Goal: Task Accomplishment & Management: Complete application form

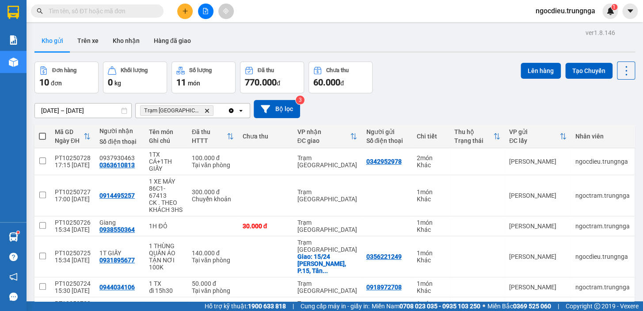
click at [178, 10] on button at bounding box center [184, 11] width 15 height 15
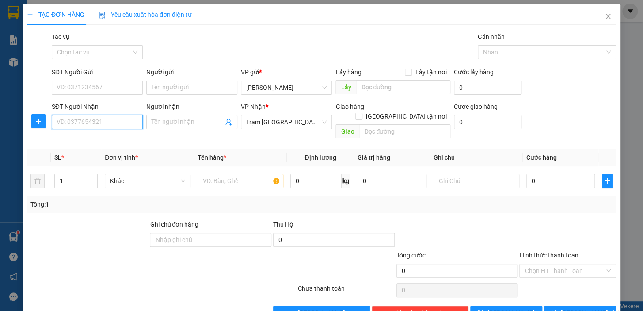
click at [88, 127] on input "SĐT Người Nhận" at bounding box center [97, 122] width 91 height 14
type input "0779616951"
click at [75, 87] on input "SĐT Người Gửi" at bounding box center [97, 87] width 91 height 14
type input "0914537515"
click at [211, 174] on input "text" at bounding box center [241, 181] width 86 height 14
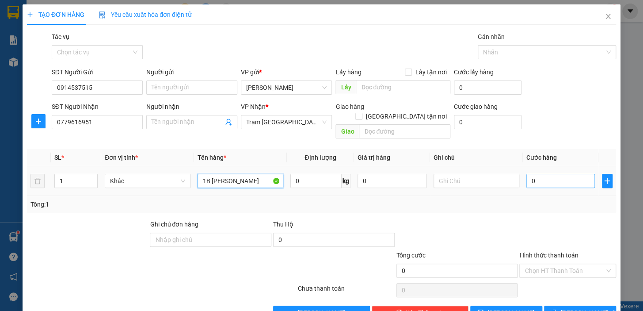
type input "1B THANH LONG"
type input "3"
type input "30"
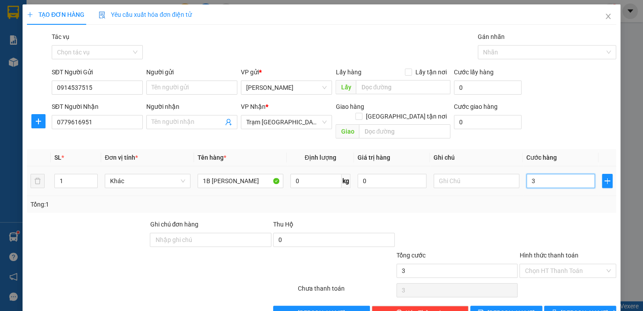
type input "30"
type input "30.000"
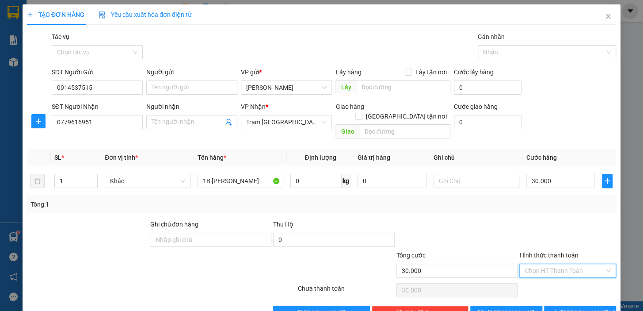
click at [540, 264] on input "Hình thức thanh toán" at bounding box center [565, 270] width 80 height 13
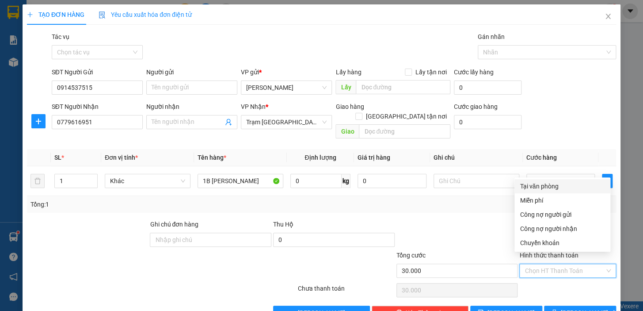
click at [520, 185] on div "Tại văn phòng" at bounding box center [562, 186] width 85 height 10
type input "0"
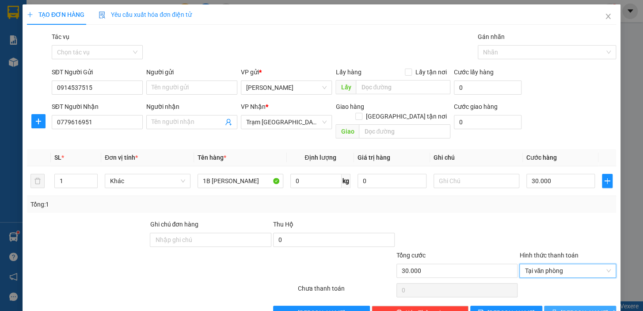
click at [555, 306] on button "Lưu và In" at bounding box center [580, 313] width 72 height 14
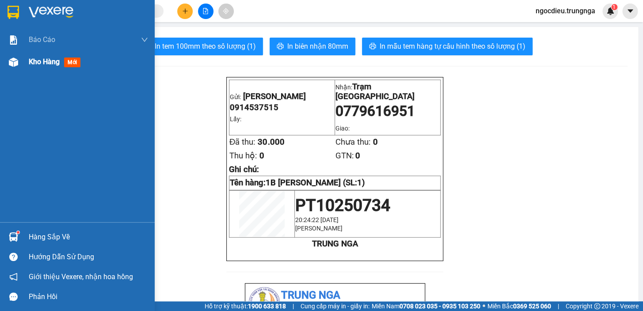
click at [34, 63] on span "Kho hàng" at bounding box center [44, 61] width 31 height 8
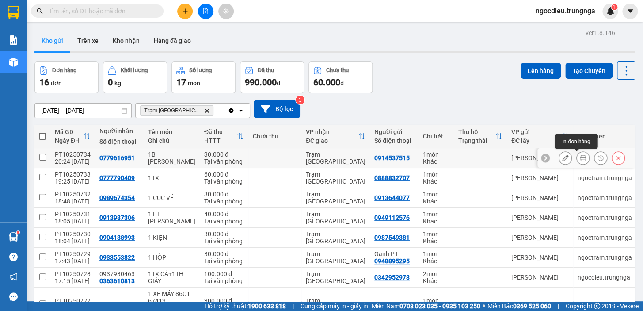
click at [580, 158] on icon at bounding box center [583, 158] width 6 height 6
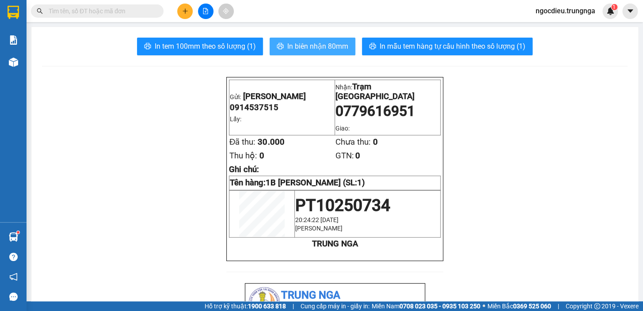
click at [296, 48] on span "In biên nhận 80mm" at bounding box center [317, 46] width 61 height 11
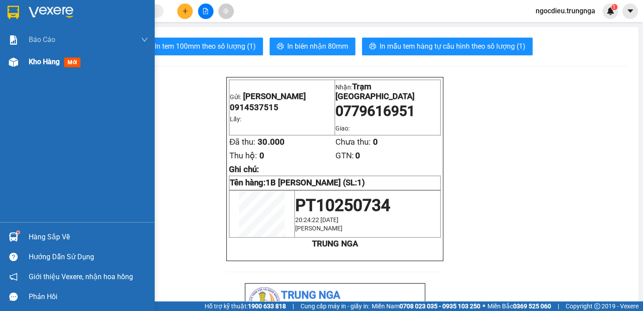
click at [28, 58] on div "Kho hàng mới" at bounding box center [77, 62] width 155 height 22
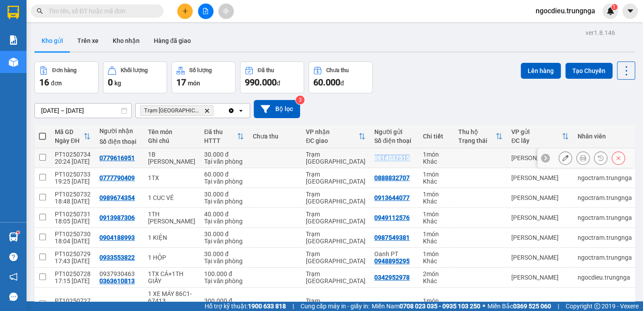
drag, startPoint x: 361, startPoint y: 160, endPoint x: 393, endPoint y: 164, distance: 32.0
click at [393, 164] on td "0914537515" at bounding box center [394, 158] width 49 height 20
checkbox input "true"
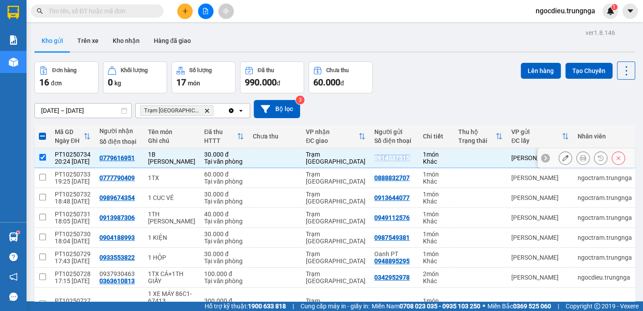
copy div "0914537515"
click at [127, 16] on span at bounding box center [97, 10] width 133 height 13
drag, startPoint x: 128, startPoint y: 35, endPoint x: 111, endPoint y: 13, distance: 28.4
click at [126, 35] on button "Kho nhận" at bounding box center [126, 40] width 41 height 21
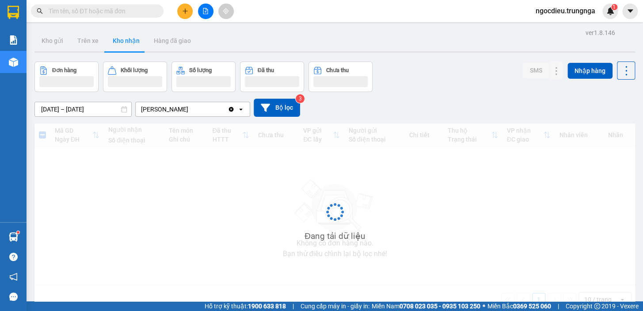
click at [111, 13] on input "text" at bounding box center [101, 11] width 104 height 10
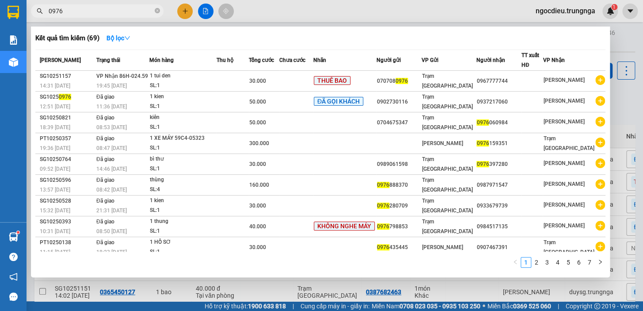
type input "0976"
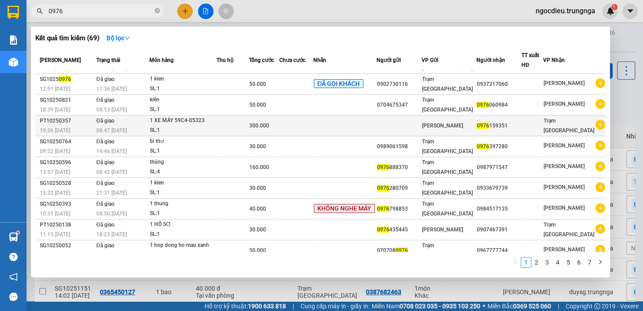
scroll to position [25, 0]
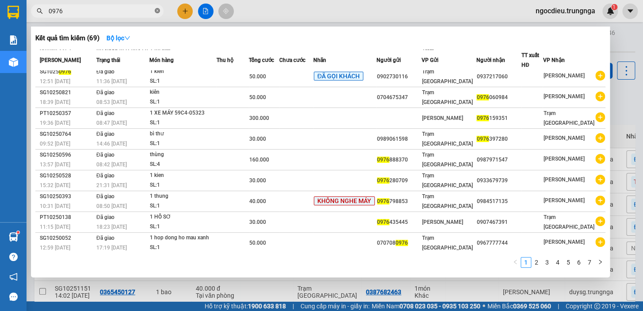
drag, startPoint x: 157, startPoint y: 9, endPoint x: 147, endPoint y: 3, distance: 11.3
click at [156, 9] on icon "close-circle" at bounding box center [157, 10] width 5 height 5
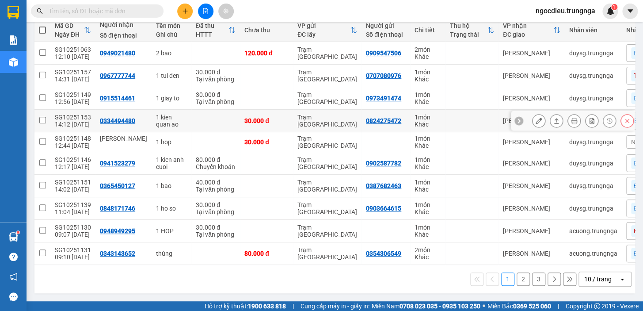
scroll to position [108, 0]
click at [585, 277] on div "10 / trang" at bounding box center [598, 279] width 27 height 9
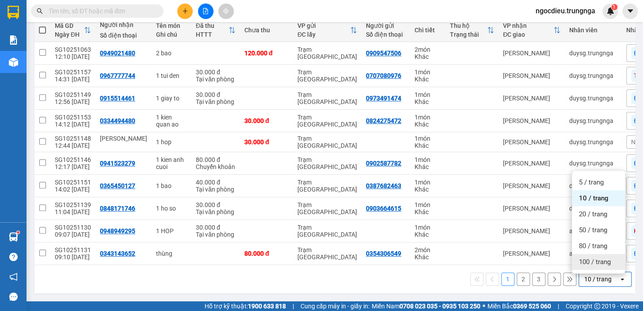
click at [583, 266] on div "100 / trang" at bounding box center [598, 262] width 53 height 16
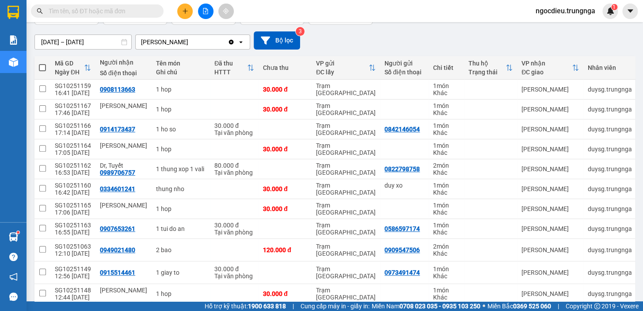
scroll to position [0, 0]
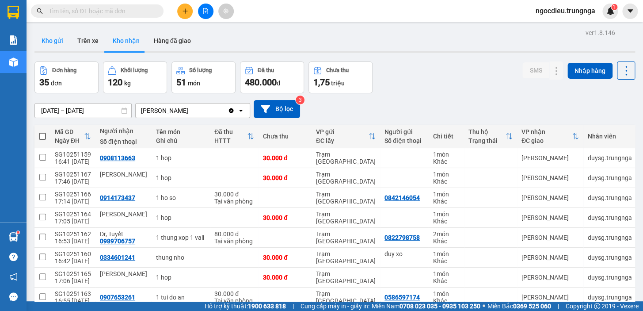
click at [59, 44] on button "Kho gửi" at bounding box center [52, 40] width 36 height 21
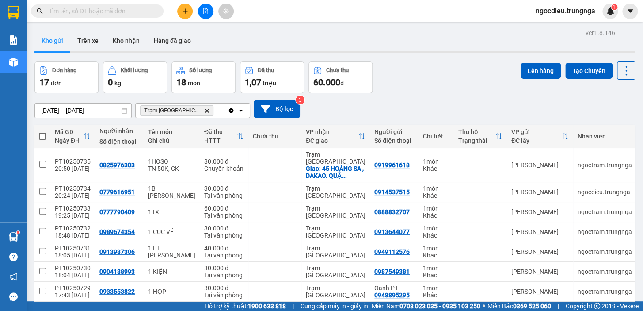
click at [179, 11] on button at bounding box center [184, 11] width 15 height 15
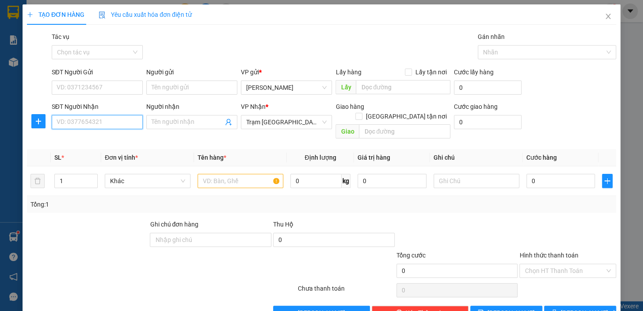
click at [73, 124] on input "SĐT Người Nhận" at bounding box center [97, 122] width 91 height 14
click at [82, 89] on input "SĐT Người Gửi" at bounding box center [97, 87] width 91 height 14
type input "0329814164"
click at [70, 124] on input "SĐT Người Nhận" at bounding box center [97, 122] width 91 height 14
type input "0963824605"
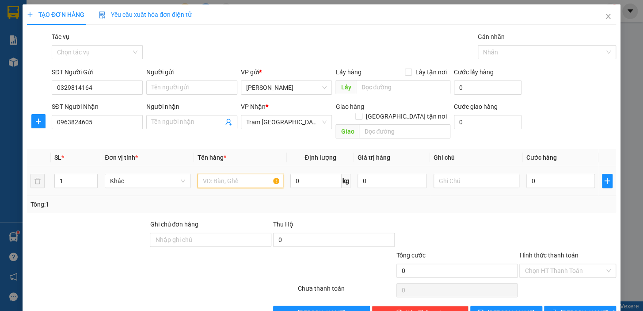
click at [236, 174] on input "text" at bounding box center [241, 181] width 86 height 14
type input "1TX"
type input "4"
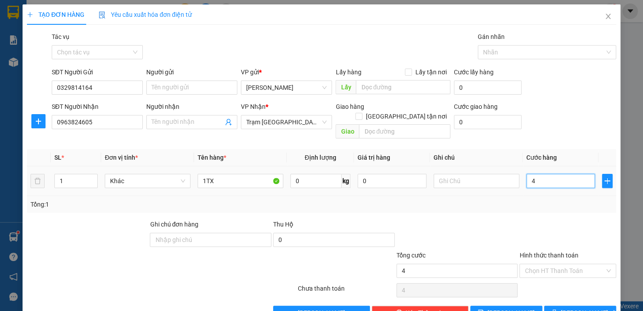
type input "40"
type input "40.000"
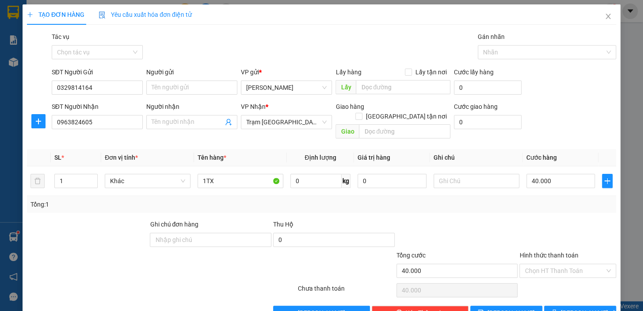
click at [518, 208] on div "Transit Pickup Surcharge Ids Transit Deliver Surcharge Ids Transit Deliver Surc…" at bounding box center [321, 176] width 589 height 288
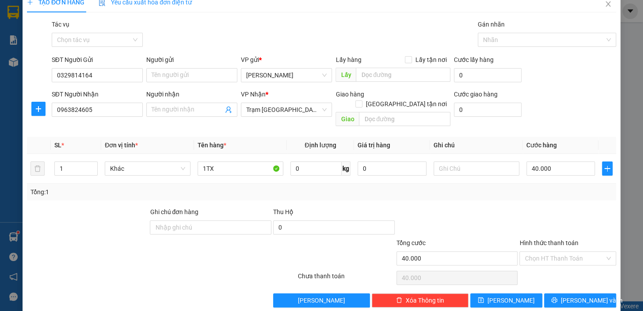
scroll to position [16, 0]
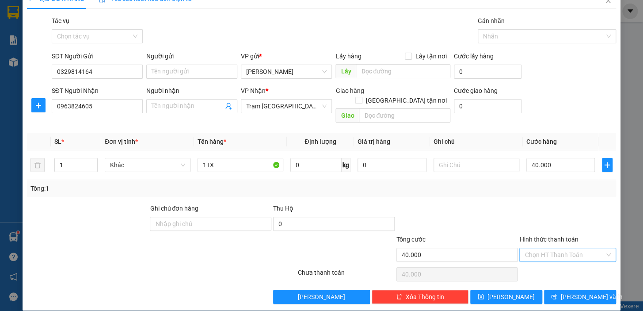
click at [549, 248] on input "Hình thức thanh toán" at bounding box center [565, 254] width 80 height 13
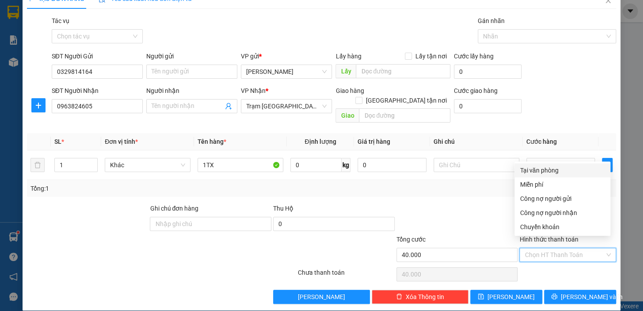
click at [552, 172] on div "Tại văn phòng" at bounding box center [562, 170] width 85 height 10
type input "0"
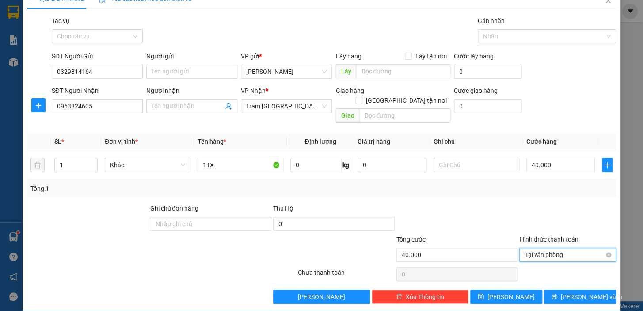
click at [555, 248] on span "Tại văn phòng" at bounding box center [568, 254] width 86 height 13
click at [466, 214] on div at bounding box center [457, 218] width 123 height 31
click at [566, 290] on button "Lưu và In" at bounding box center [580, 297] width 72 height 14
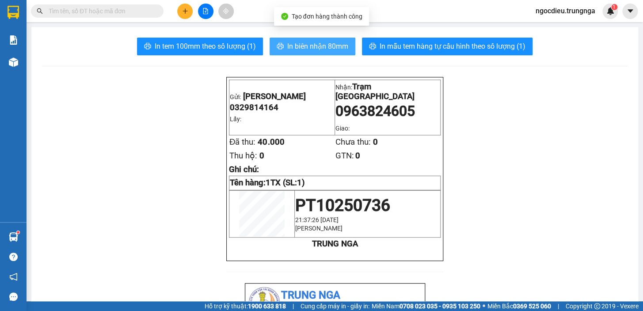
click at [292, 48] on span "In biên nhận 80mm" at bounding box center [317, 46] width 61 height 11
click at [324, 48] on span "In biên nhận 80mm" at bounding box center [317, 46] width 61 height 11
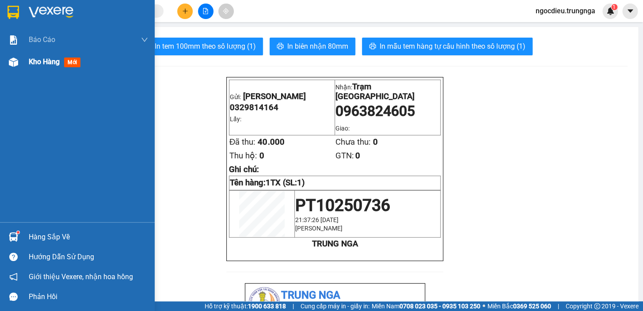
click at [33, 65] on span "Kho hàng" at bounding box center [44, 61] width 31 height 8
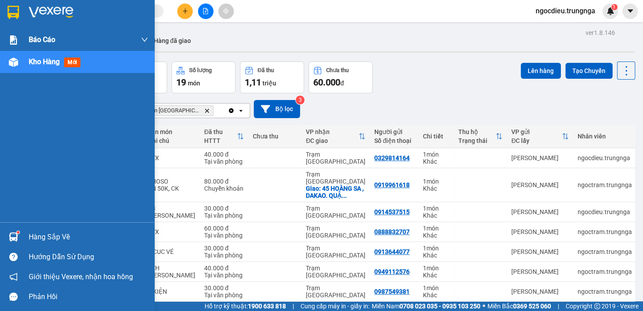
drag, startPoint x: 28, startPoint y: 67, endPoint x: 97, endPoint y: 36, distance: 75.2
click at [30, 64] on div "Kho hàng mới" at bounding box center [56, 61] width 55 height 11
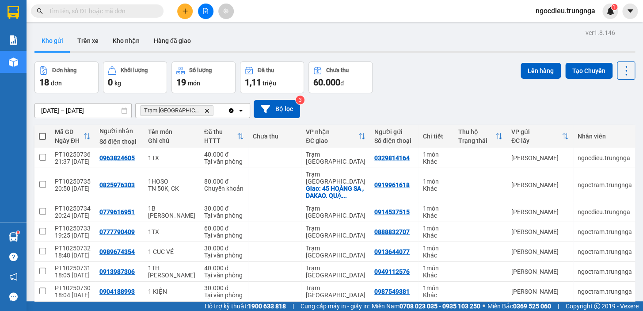
click at [552, 6] on span "ngocdieu.trungnga" at bounding box center [566, 10] width 74 height 11
click at [555, 29] on span "Đăng xuất" at bounding box center [569, 28] width 56 height 10
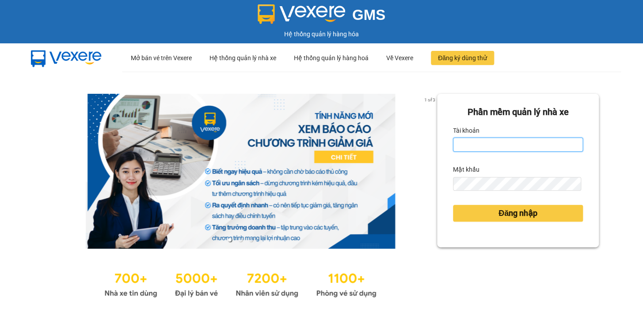
click at [479, 143] on input "Tài khoản" at bounding box center [518, 145] width 130 height 14
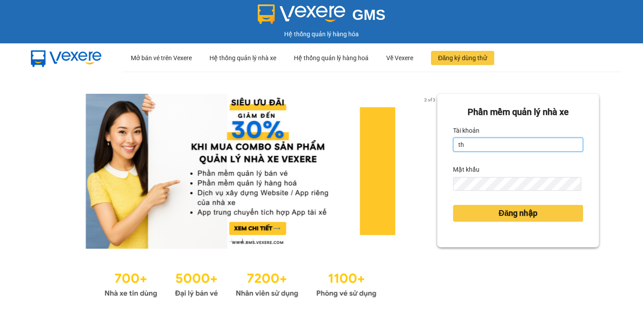
type input "the.trungnga"
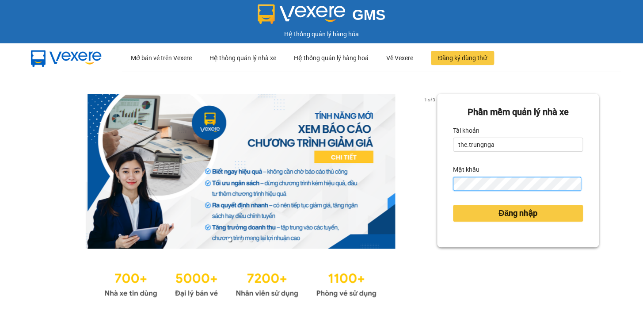
click at [453, 205] on button "Đăng nhập" at bounding box center [518, 213] width 130 height 17
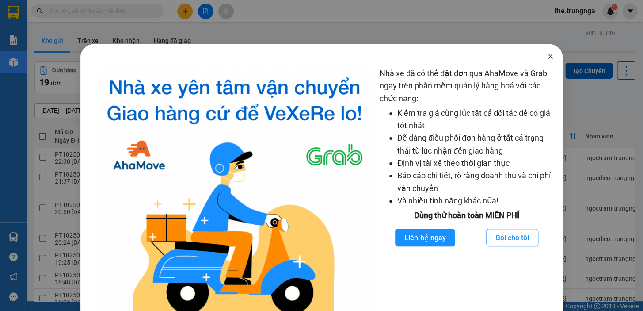
click at [548, 57] on icon "close" at bounding box center [550, 56] width 5 height 5
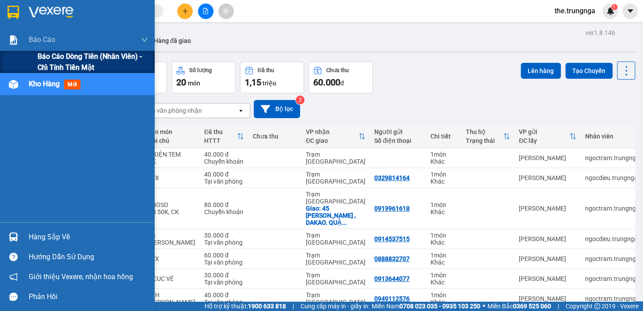
click at [46, 62] on span "Báo cáo dòng tiền (nhân viên) - chỉ tính tiền mặt" at bounding box center [93, 62] width 111 height 22
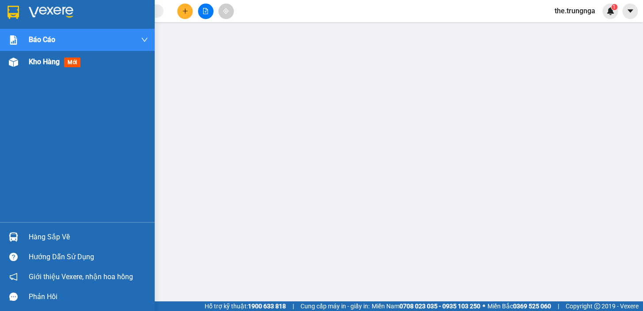
click at [42, 65] on span "Kho hàng" at bounding box center [44, 61] width 31 height 8
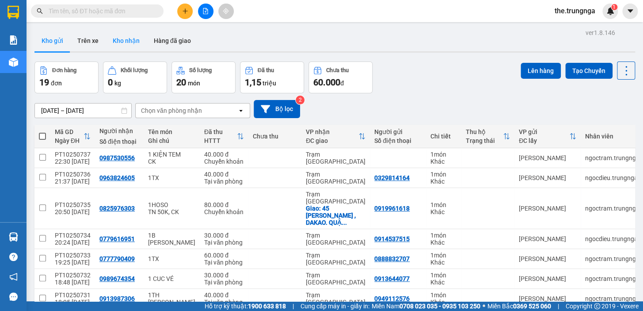
click at [119, 39] on button "Kho nhận" at bounding box center [126, 40] width 41 height 21
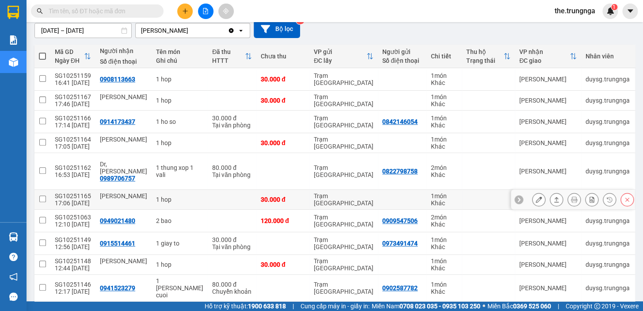
scroll to position [115, 0]
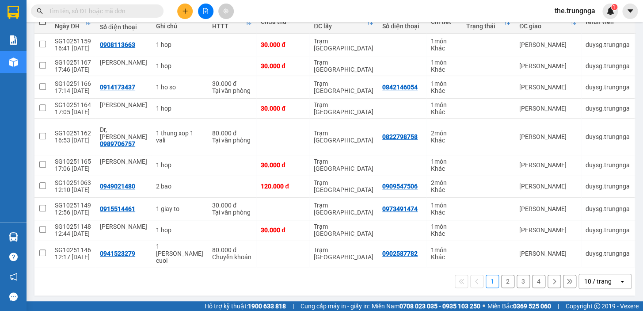
click at [597, 277] on div "10 / trang" at bounding box center [598, 281] width 27 height 9
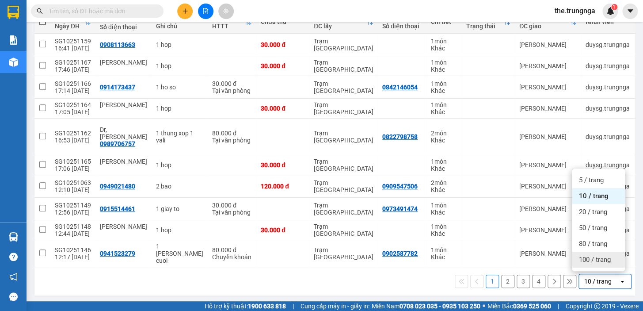
click at [591, 261] on span "100 / trang" at bounding box center [595, 259] width 32 height 9
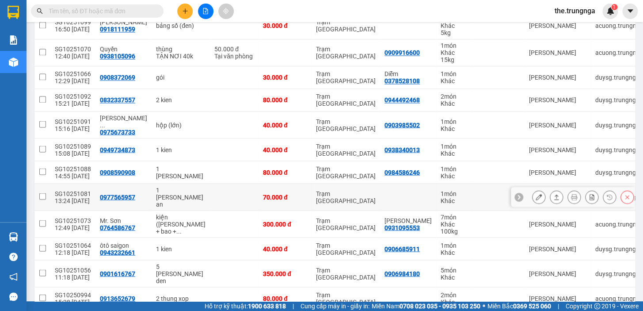
scroll to position [597, 0]
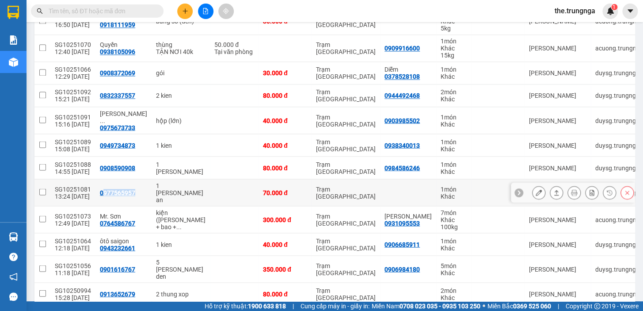
drag, startPoint x: 100, startPoint y: 169, endPoint x: 121, endPoint y: 172, distance: 21.5
click at [121, 179] on td "0977565957" at bounding box center [124, 192] width 56 height 27
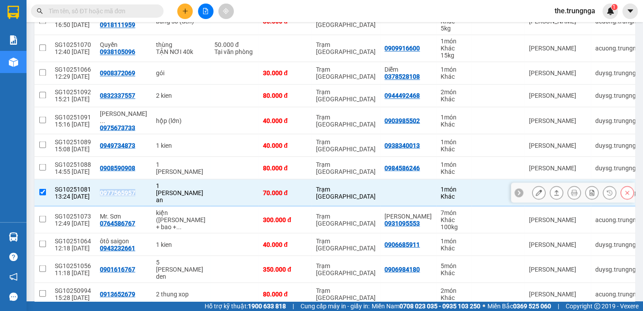
drag, startPoint x: 98, startPoint y: 167, endPoint x: 128, endPoint y: 172, distance: 31.0
click at [128, 179] on td "0977565957" at bounding box center [124, 192] width 56 height 27
checkbox input "false"
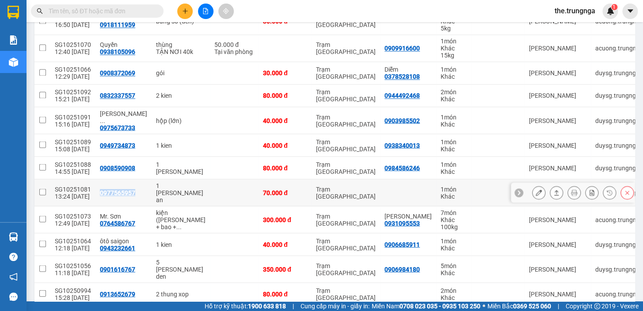
copy div "0977565957"
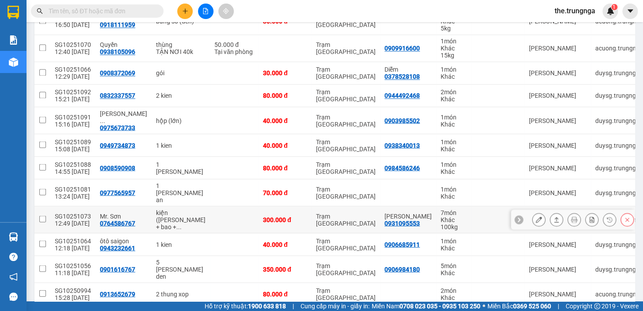
click at [210, 206] on td at bounding box center [234, 219] width 49 height 27
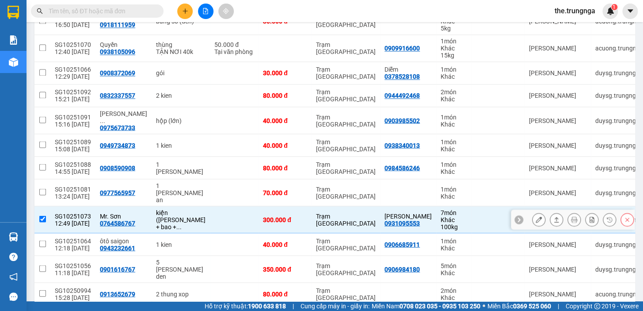
click at [210, 206] on td at bounding box center [234, 219] width 49 height 27
checkbox input "false"
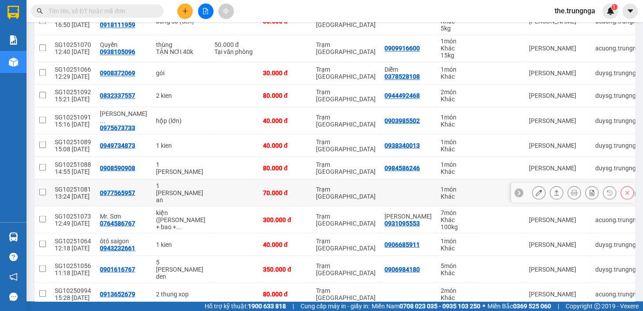
click at [259, 179] on td "70.000 đ" at bounding box center [285, 192] width 53 height 27
checkbox input "true"
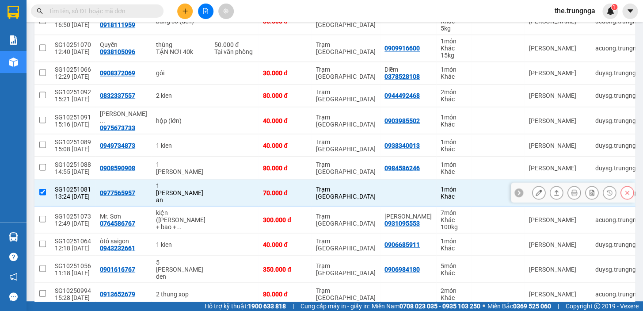
click at [536, 189] on icon at bounding box center [539, 192] width 6 height 6
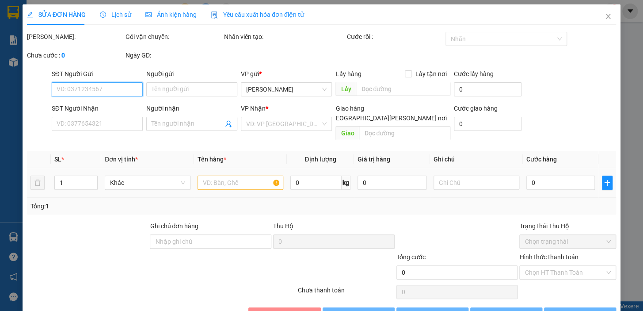
type input "0977565957"
type input "70.000"
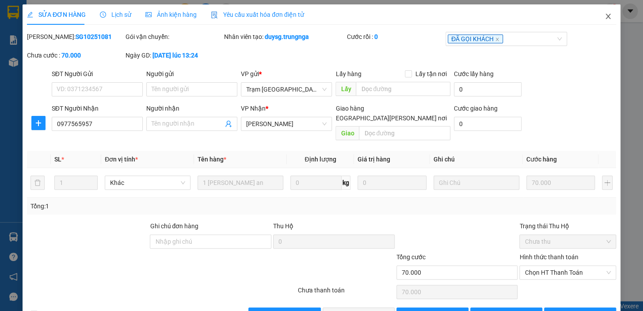
click at [606, 15] on icon "close" at bounding box center [608, 16] width 5 height 5
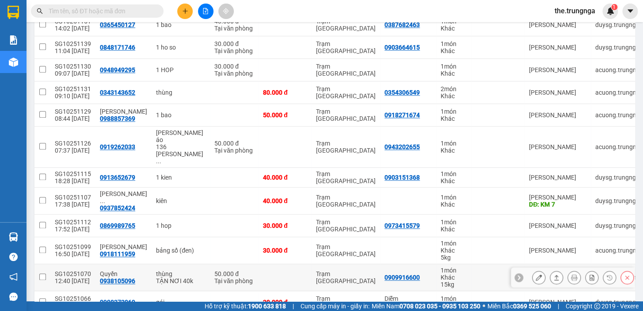
scroll to position [522, 0]
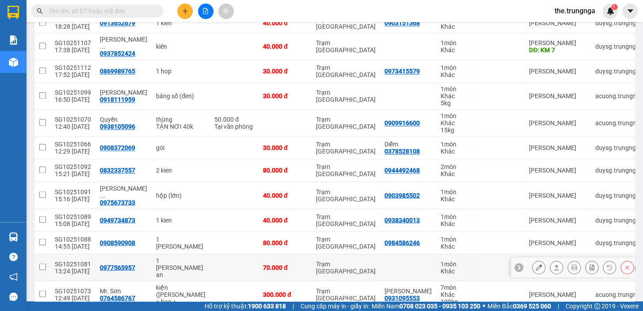
click at [265, 264] on div "70.000 đ" at bounding box center [285, 267] width 44 height 7
checkbox input "true"
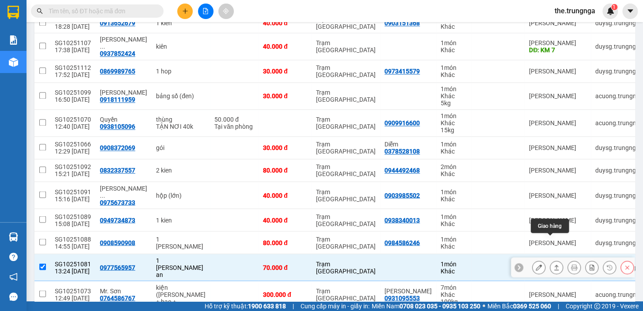
click at [555, 264] on icon at bounding box center [557, 266] width 5 height 5
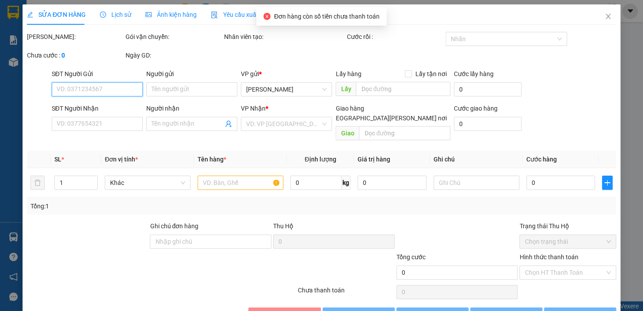
type input "0977565957"
type input "70.000"
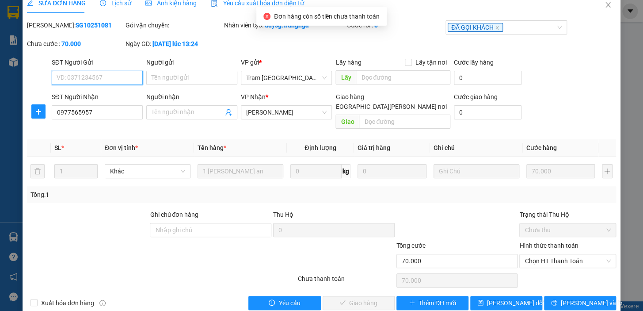
scroll to position [18, 0]
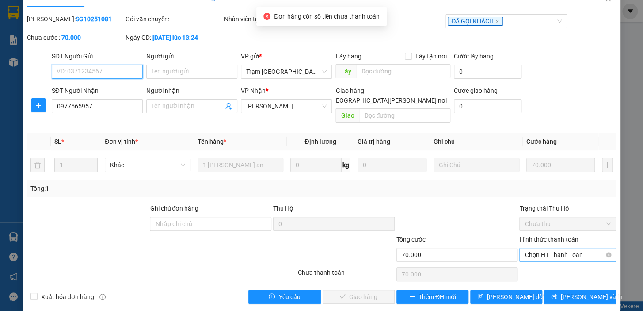
click at [562, 248] on span "Chọn HT Thanh Toán" at bounding box center [568, 254] width 86 height 13
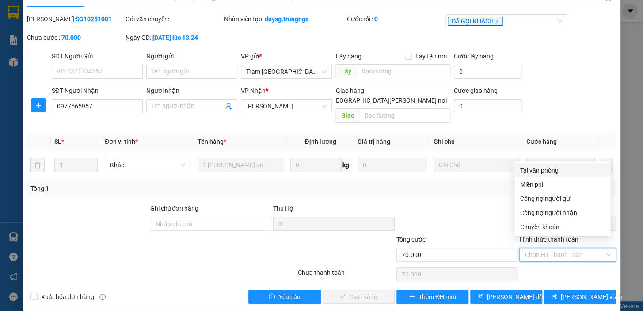
click at [540, 170] on div "Tại văn phòng" at bounding box center [562, 170] width 85 height 10
type input "0"
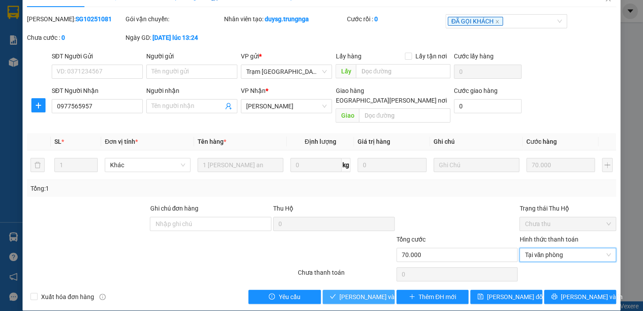
click at [356, 292] on span "Lưu và Giao hàng" at bounding box center [399, 297] width 119 height 10
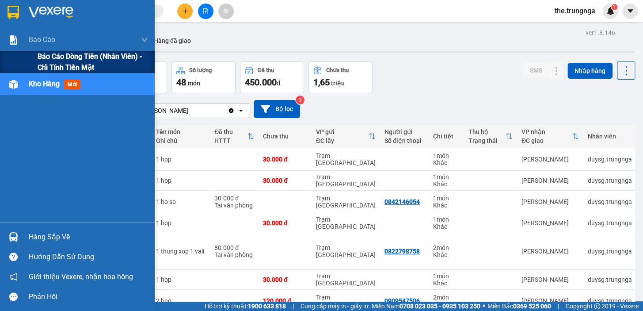
click at [57, 55] on span "Báo cáo dòng tiền (nhân viên) - chỉ tính tiền mặt" at bounding box center [93, 62] width 111 height 22
